Goal: Information Seeking & Learning: Learn about a topic

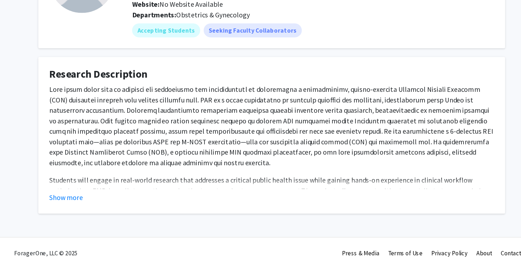
scroll to position [32, 0]
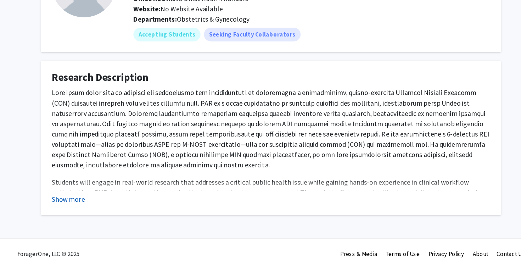
click at [93, 210] on button "Show more" at bounding box center [93, 211] width 27 height 9
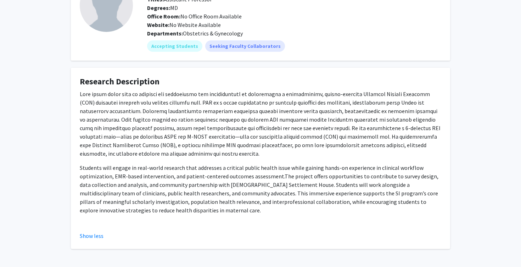
scroll to position [0, 0]
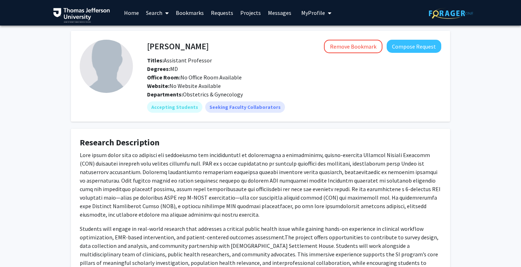
click at [165, 15] on span at bounding box center [165, 13] width 6 height 25
click at [170, 33] on span "Faculty/Staff" at bounding box center [168, 33] width 52 height 14
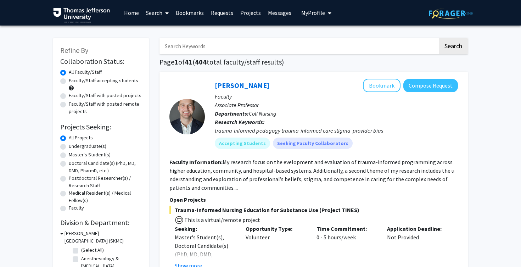
click at [188, 42] on input "Search Keywords" at bounding box center [298, 46] width 278 height 16
click at [439, 38] on button "Search" at bounding box center [453, 46] width 29 height 16
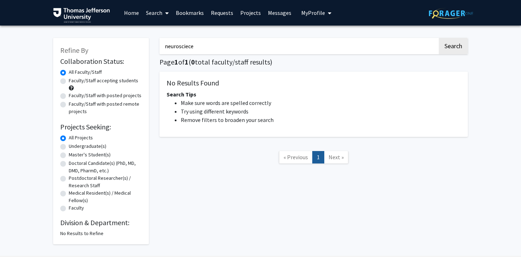
click at [189, 47] on input "neurosciece" at bounding box center [298, 46] width 278 height 16
click at [439, 38] on button "Search" at bounding box center [453, 46] width 29 height 16
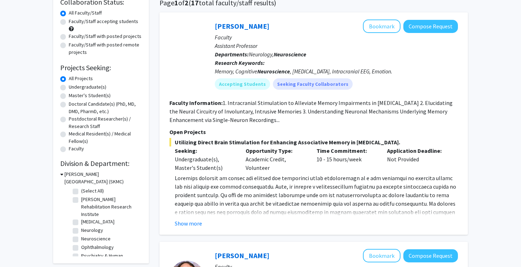
scroll to position [62, 0]
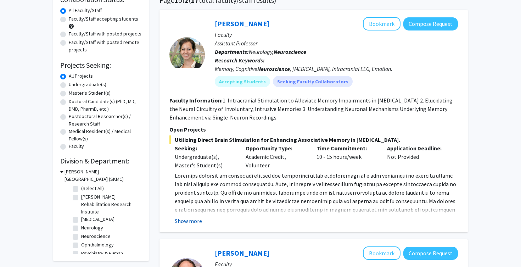
click at [191, 220] on button "Show more" at bounding box center [188, 221] width 27 height 9
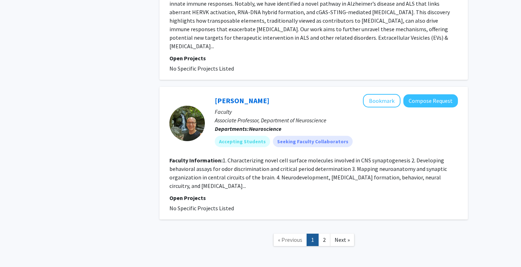
scroll to position [2293, 0]
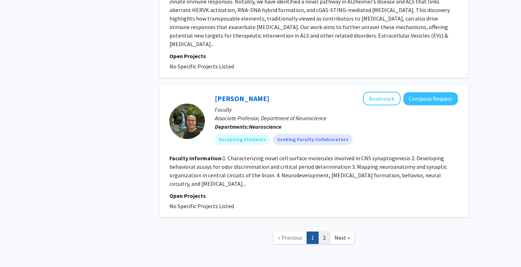
click at [322, 231] on link "2" at bounding box center [324, 237] width 12 height 12
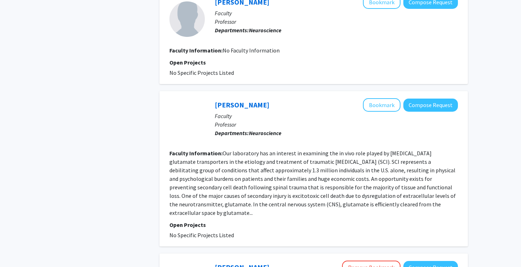
scroll to position [569, 0]
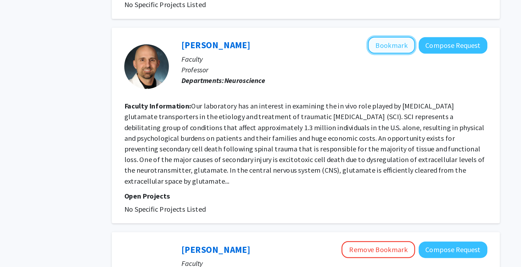
click at [380, 51] on button "Bookmark" at bounding box center [382, 57] width 38 height 13
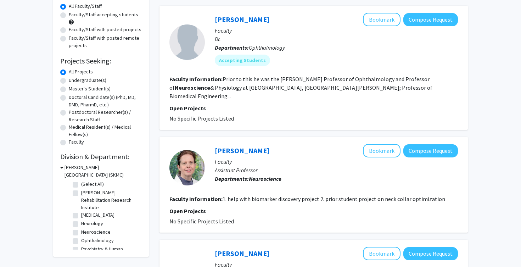
scroll to position [0, 0]
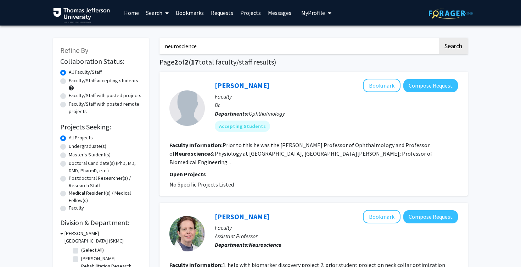
click at [225, 42] on input "neuroscience" at bounding box center [298, 46] width 278 height 16
click at [439, 38] on button "Search" at bounding box center [453, 46] width 29 height 16
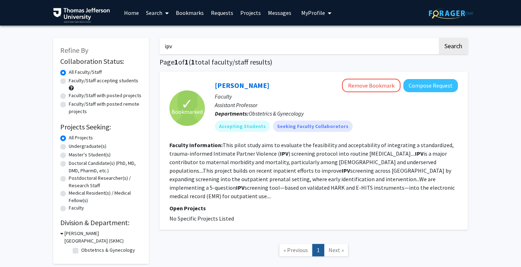
click at [227, 47] on input "ipv" at bounding box center [298, 46] width 278 height 16
type input "violence"
click at [439, 38] on button "Search" at bounding box center [453, 46] width 29 height 16
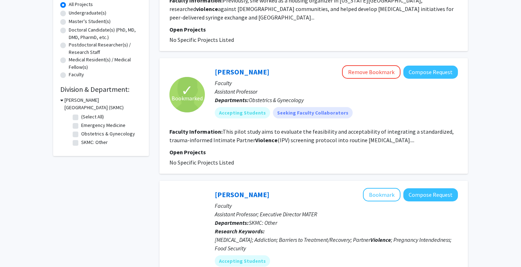
scroll to position [132, 0]
